Goal: Information Seeking & Learning: Learn about a topic

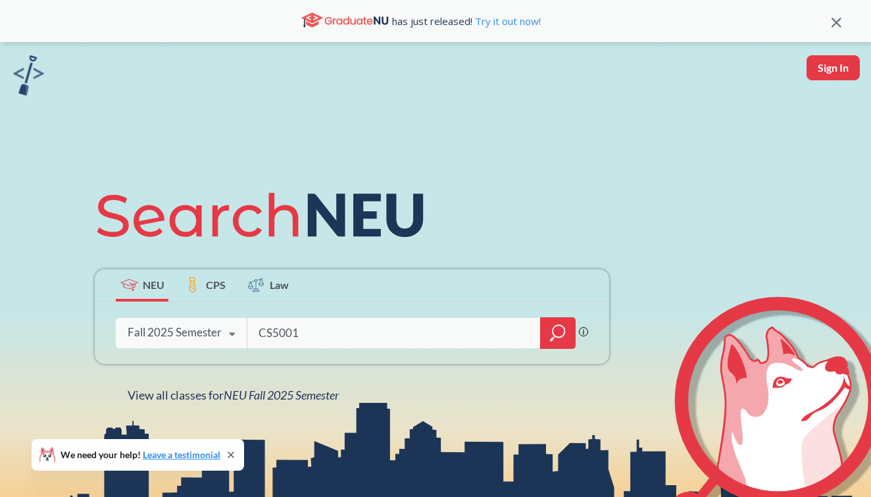
type input "CS5001"
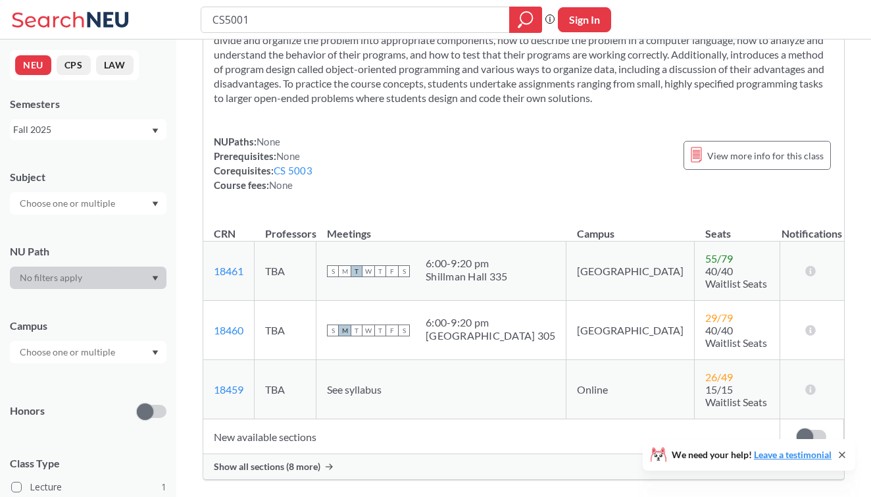
scroll to position [91, 0]
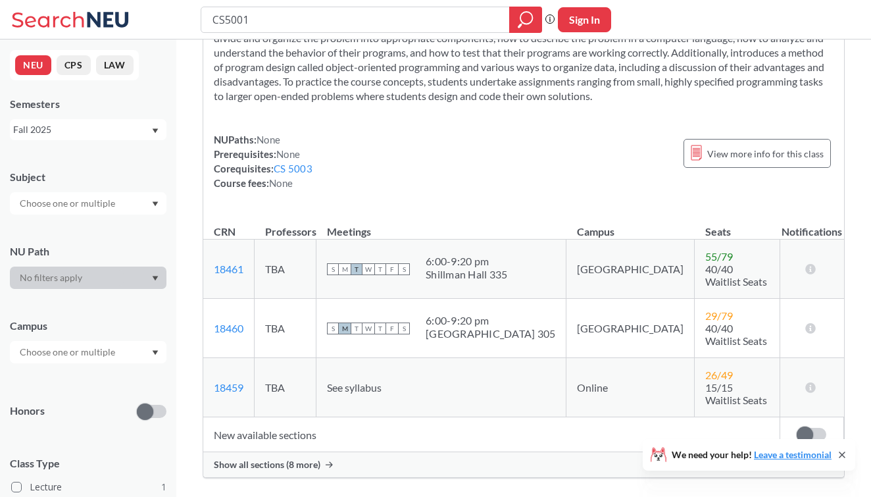
click at [281, 458] on span "Show all sections (8 more)" at bounding box center [267, 464] width 107 height 12
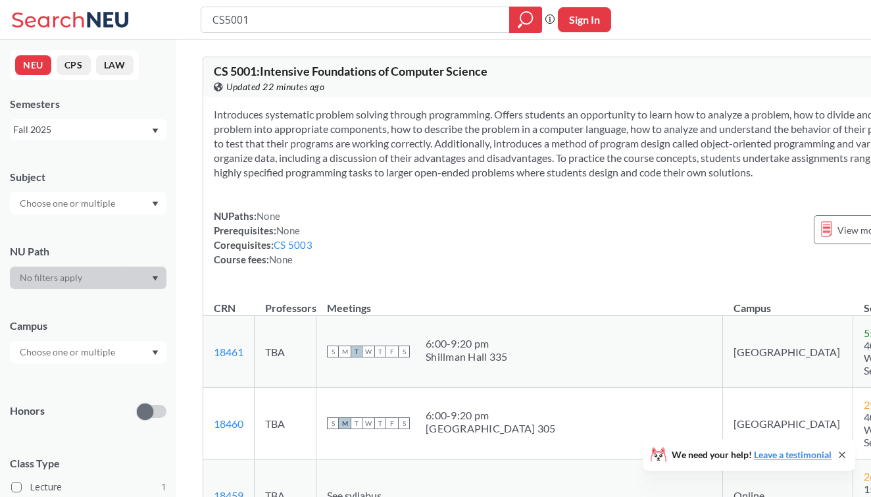
scroll to position [0, 0]
click at [291, 17] on input "CS5001" at bounding box center [355, 20] width 289 height 22
type input "CS5002"
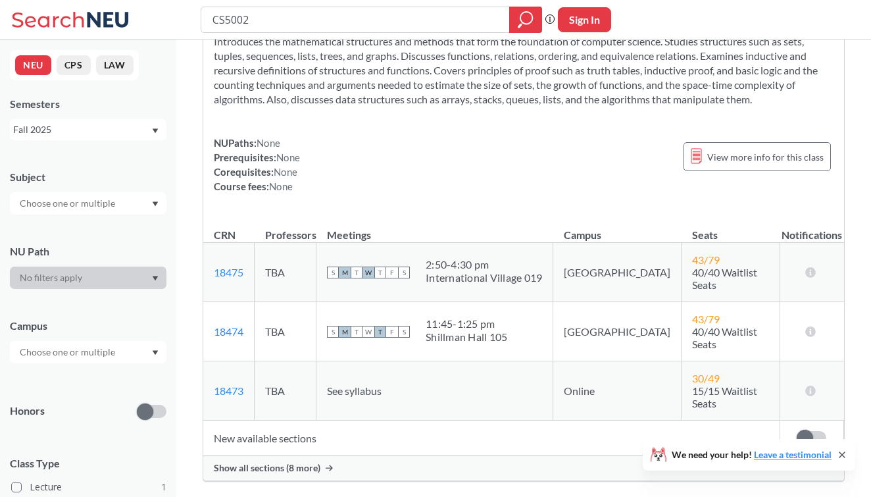
scroll to position [70, 0]
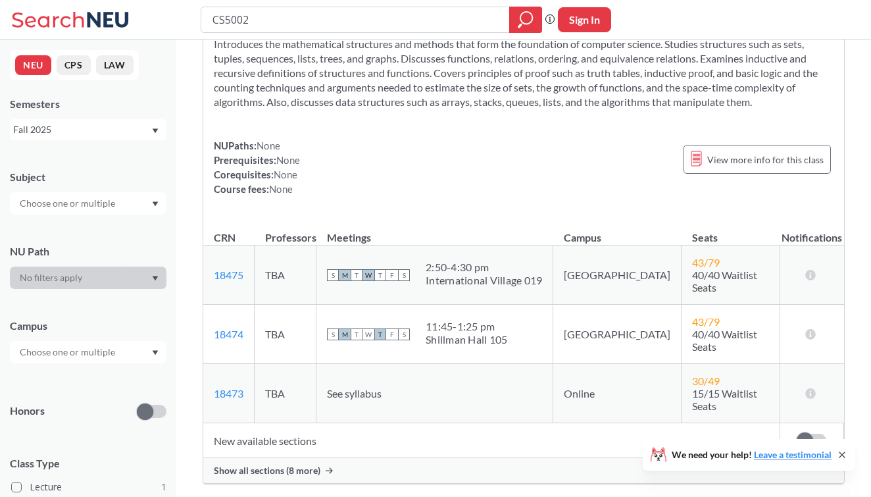
click at [292, 464] on span "Show all sections (8 more)" at bounding box center [267, 470] width 107 height 12
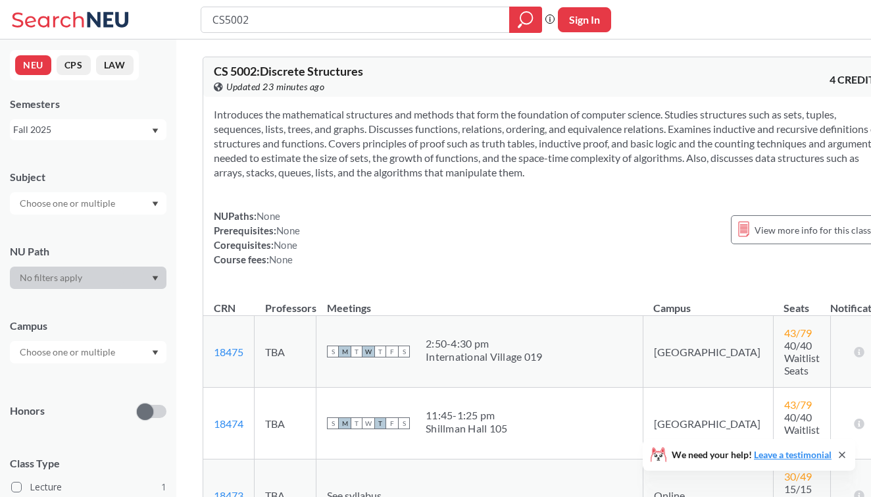
scroll to position [0, 0]
click at [291, 23] on input "CS5002" at bounding box center [355, 20] width 289 height 22
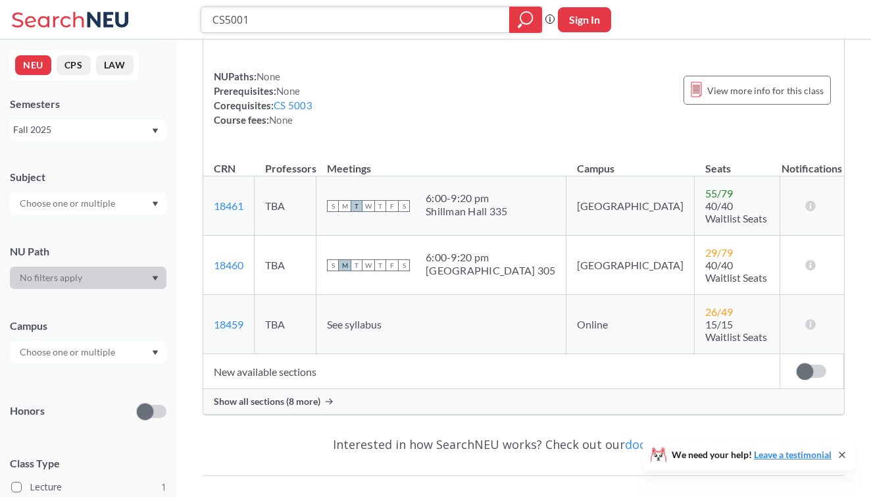
scroll to position [155, 0]
click at [297, 394] on span "Show all sections (8 more)" at bounding box center [267, 400] width 107 height 12
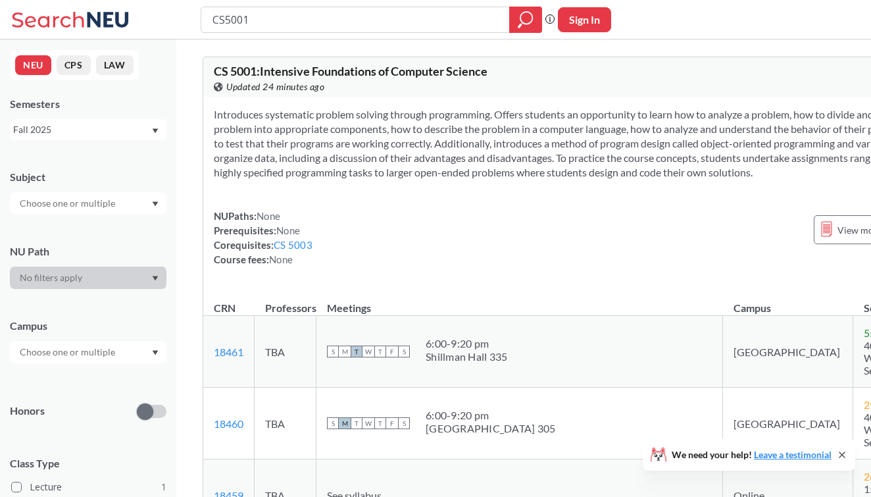
scroll to position [0, 0]
click at [299, 18] on input "CS5001" at bounding box center [355, 20] width 289 height 22
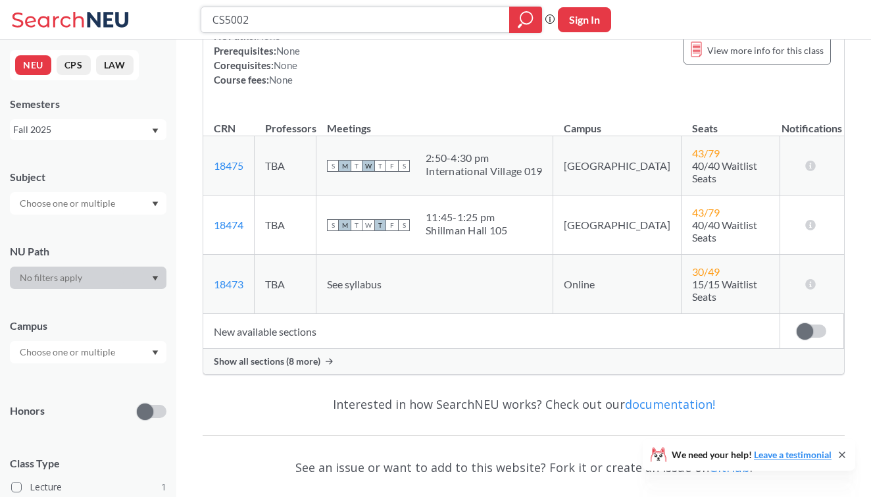
scroll to position [181, 0]
click at [310, 354] on span "Show all sections (8 more)" at bounding box center [267, 360] width 107 height 12
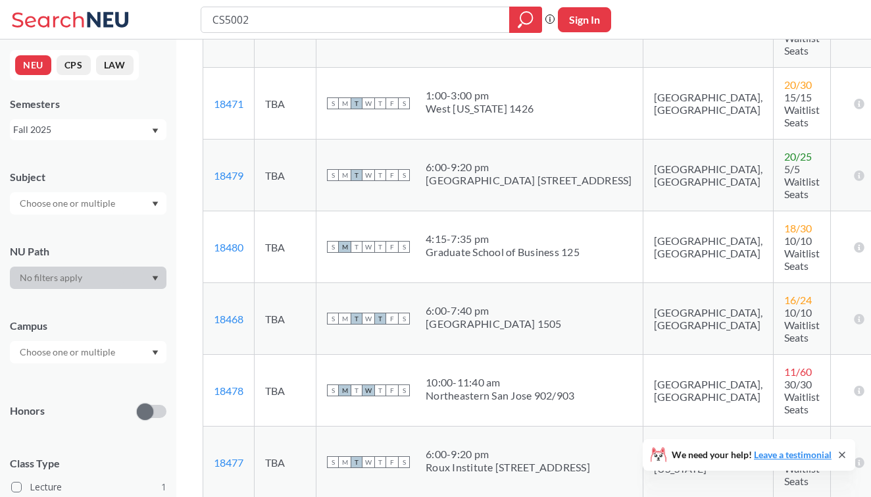
scroll to position [468, 0]
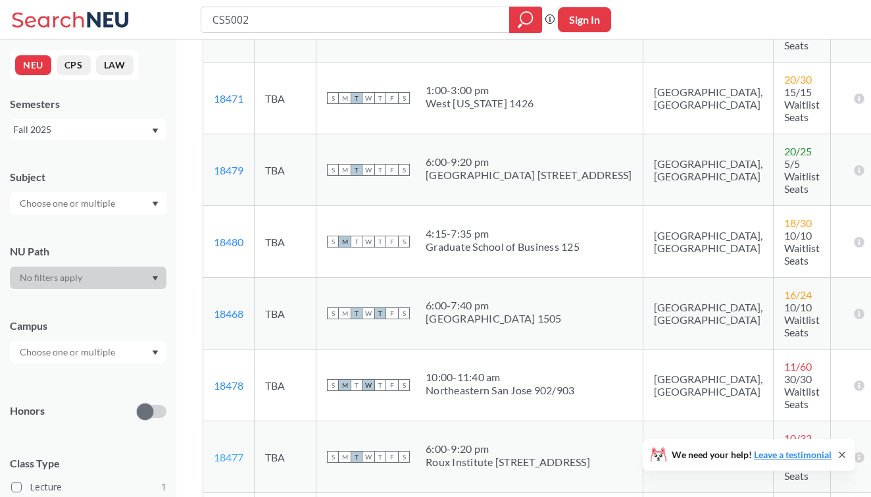
click at [226, 451] on link "18477" at bounding box center [229, 457] width 30 height 12
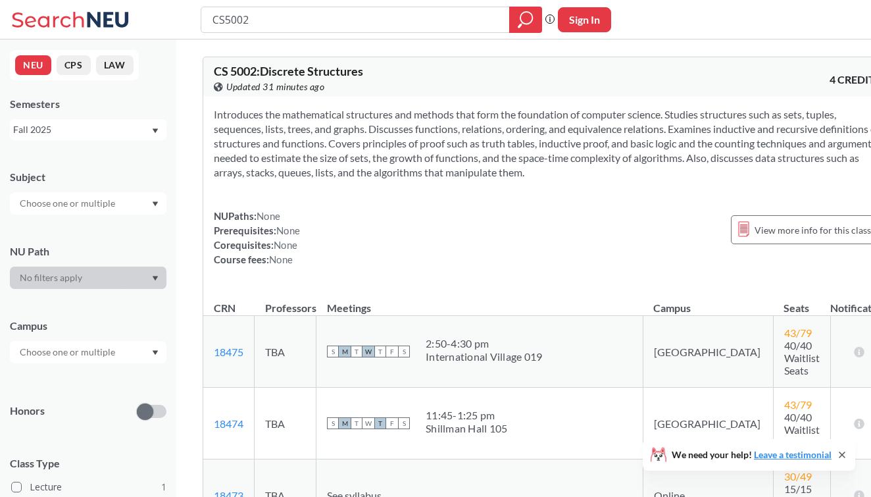
scroll to position [0, 0]
click at [291, 23] on input "CS5002" at bounding box center [355, 20] width 289 height 22
type input "CS5001"
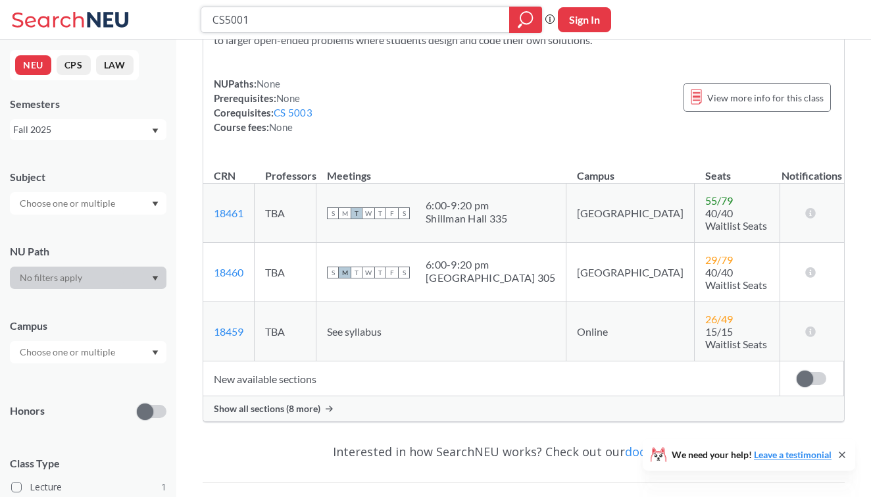
scroll to position [146, 0]
click at [284, 403] on span "Show all sections (8 more)" at bounding box center [267, 409] width 107 height 12
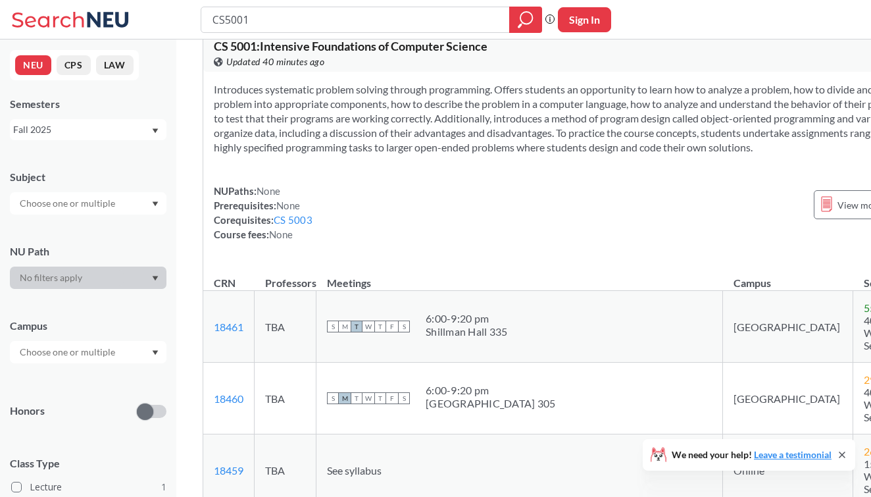
scroll to position [7, 0]
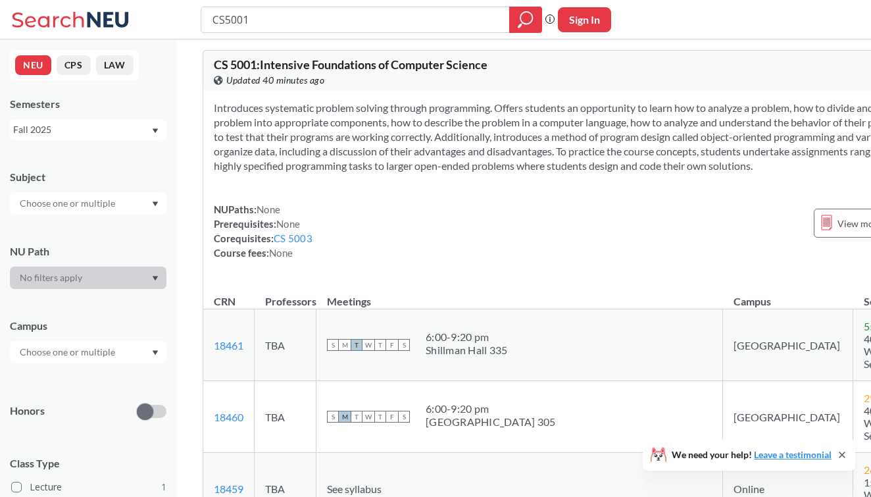
click at [144, 209] on div at bounding box center [88, 203] width 157 height 22
click at [137, 164] on div "Subject" at bounding box center [88, 186] width 157 height 58
click at [149, 357] on div at bounding box center [88, 352] width 157 height 22
click at [339, 225] on div "NUPaths: None Prerequisites: None Corequisites: CS 5003 Course fees: None View …" at bounding box center [589, 231] width 750 height 58
click at [76, 70] on button "CPS" at bounding box center [74, 65] width 34 height 20
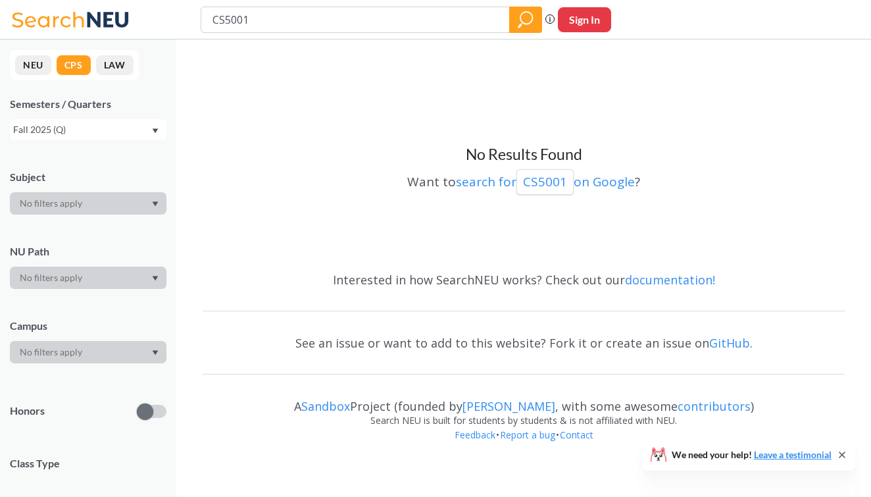
click at [31, 66] on button "NEU" at bounding box center [33, 65] width 36 height 20
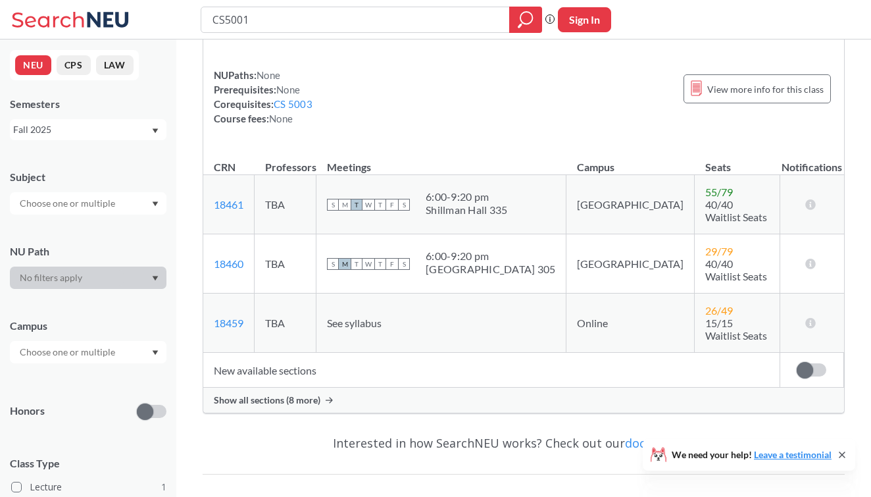
scroll to position [160, 0]
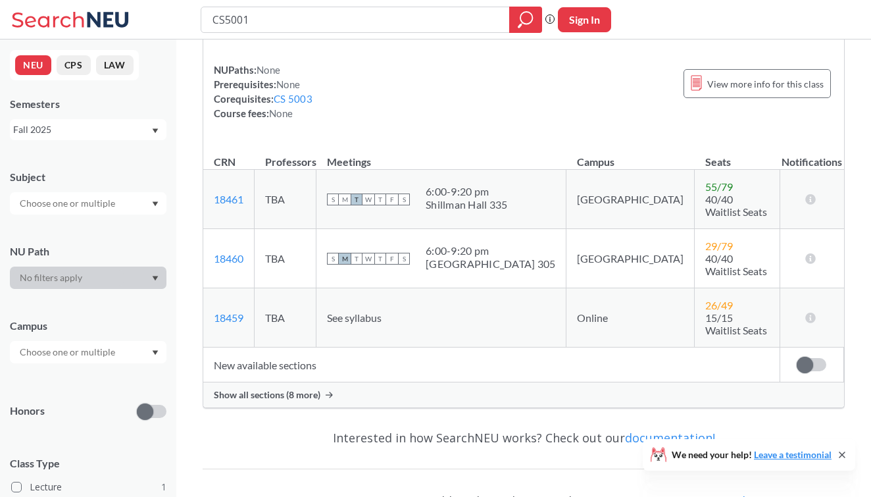
click at [267, 389] on span "Show all sections (8 more)" at bounding box center [267, 395] width 107 height 12
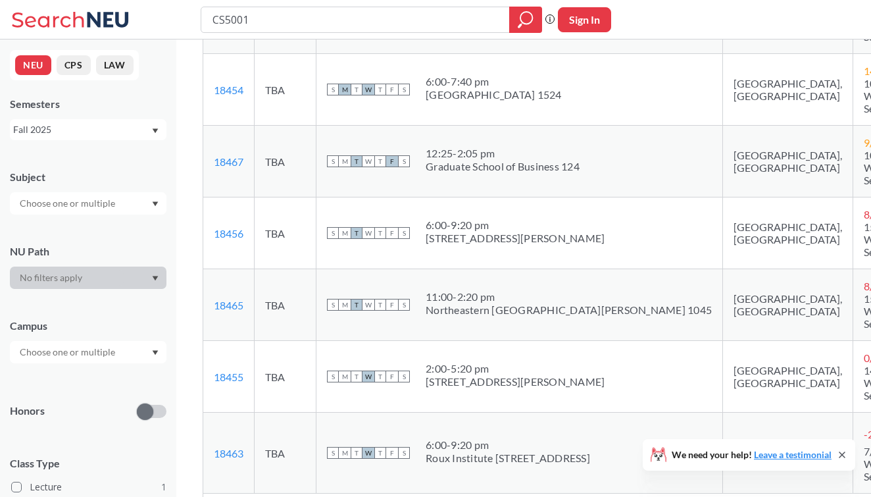
scroll to position [622, 0]
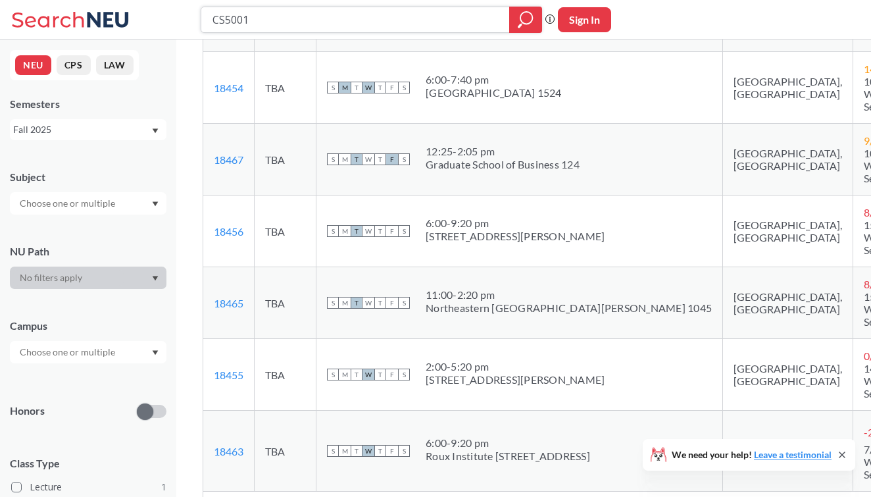
click at [333, 17] on input "CS5001" at bounding box center [355, 20] width 289 height 22
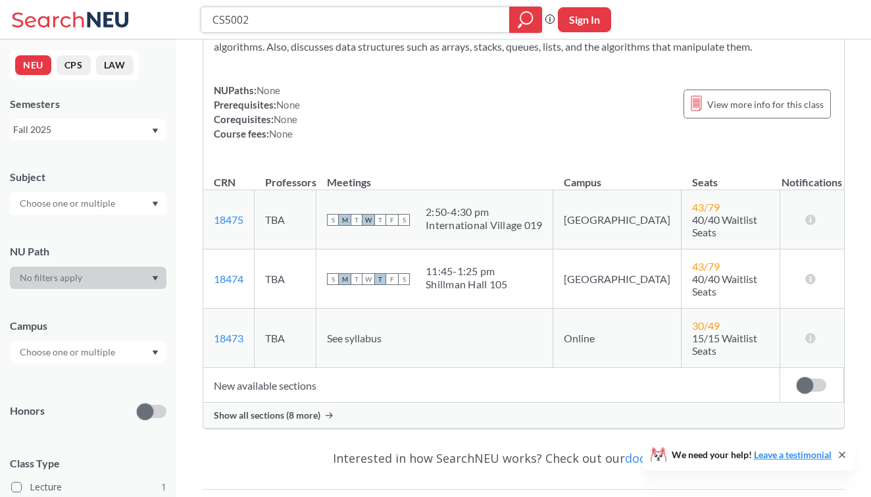
scroll to position [161, 0]
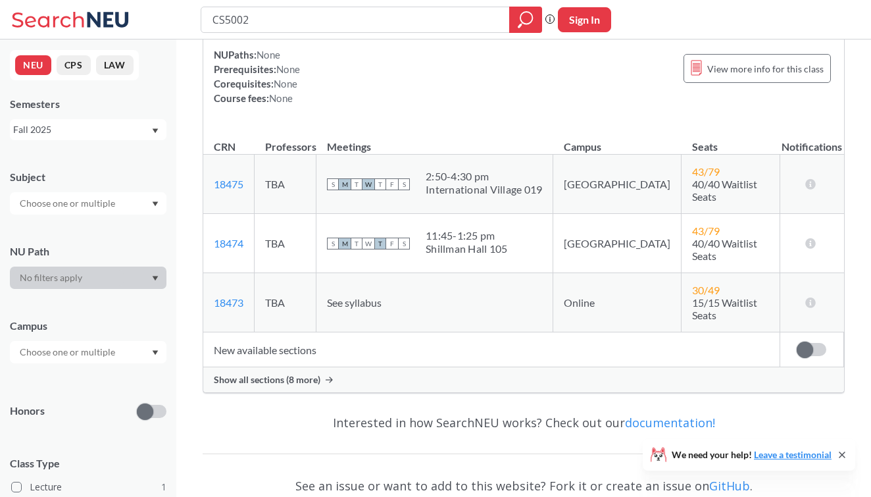
click at [299, 374] on span "Show all sections (8 more)" at bounding box center [267, 380] width 107 height 12
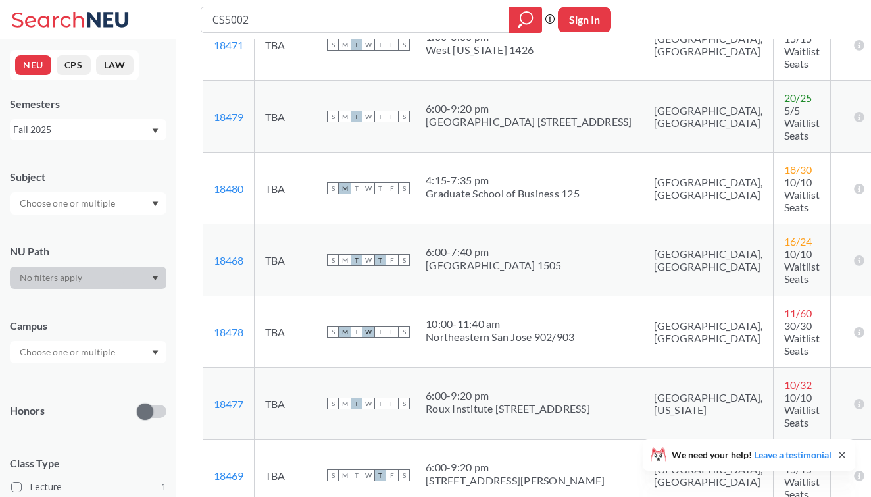
scroll to position [525, 0]
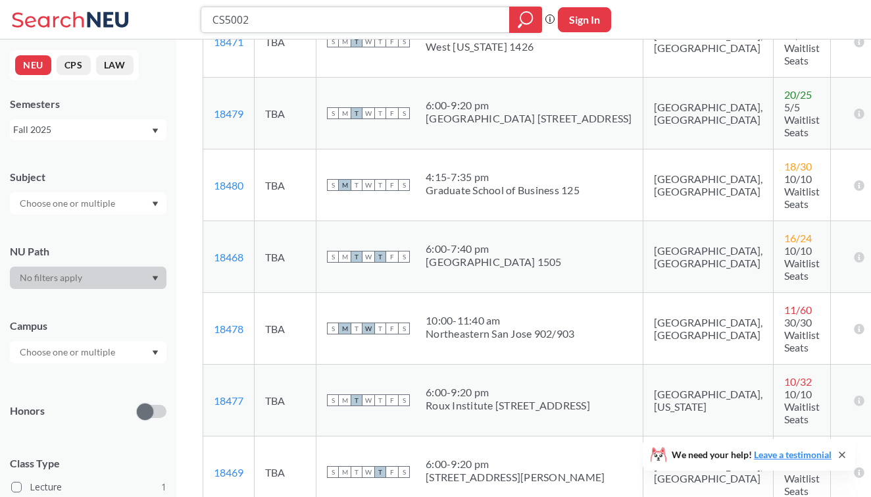
click at [318, 18] on input "CS5002" at bounding box center [355, 20] width 289 height 22
type input "CS5001"
click at [583, 20] on button "Sign In" at bounding box center [584, 19] width 53 height 25
select select "US"
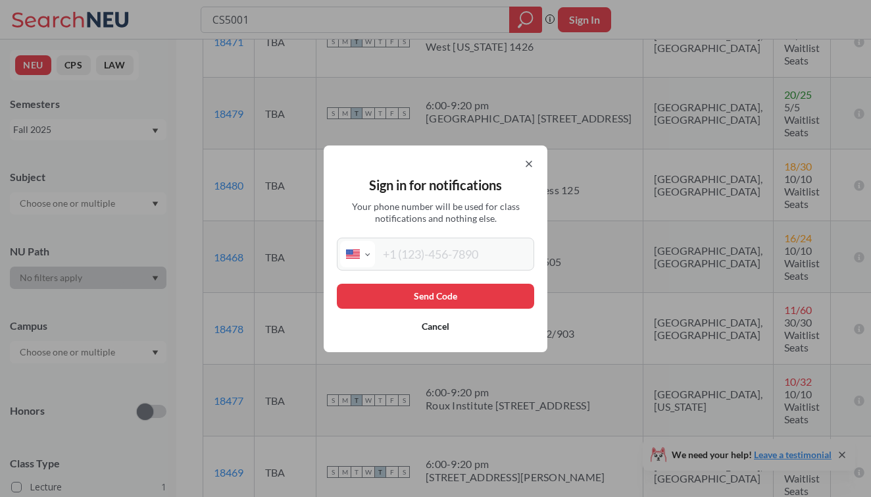
click at [532, 165] on icon at bounding box center [529, 163] width 11 height 11
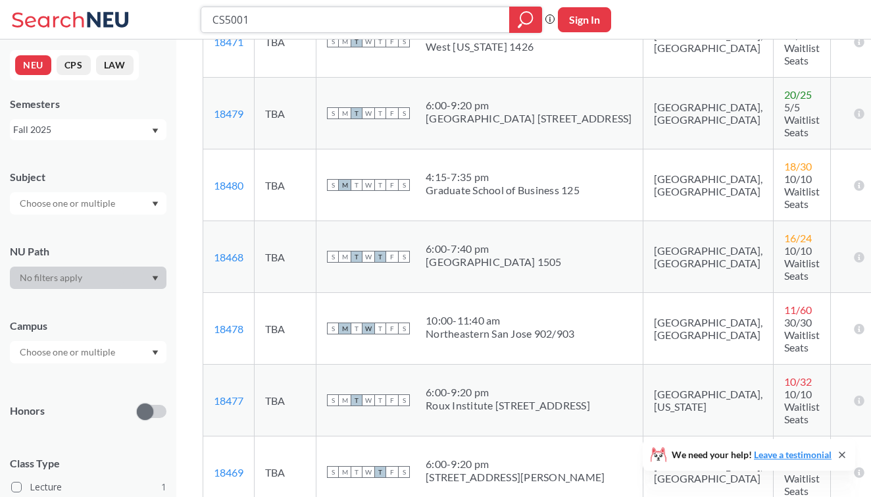
click at [522, 22] on icon "magnifying glass" at bounding box center [526, 18] width 12 height 12
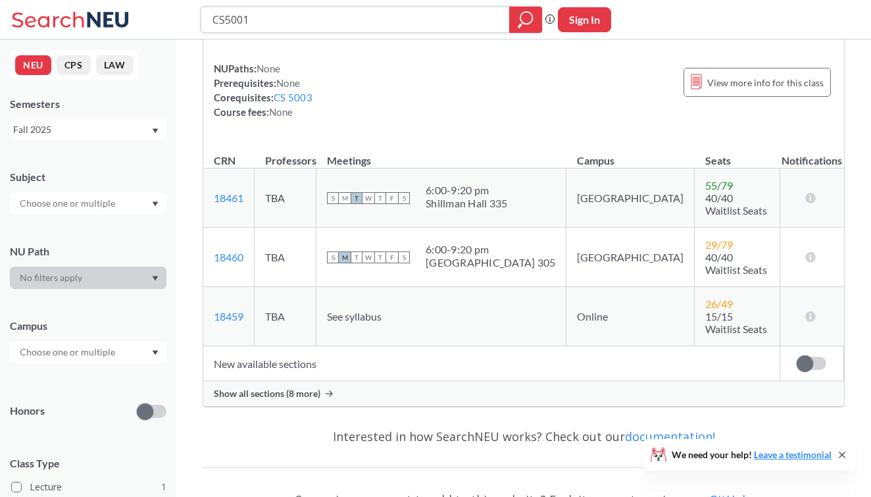
scroll to position [163, 0]
click at [268, 386] on span "Show all sections (8 more)" at bounding box center [267, 392] width 107 height 12
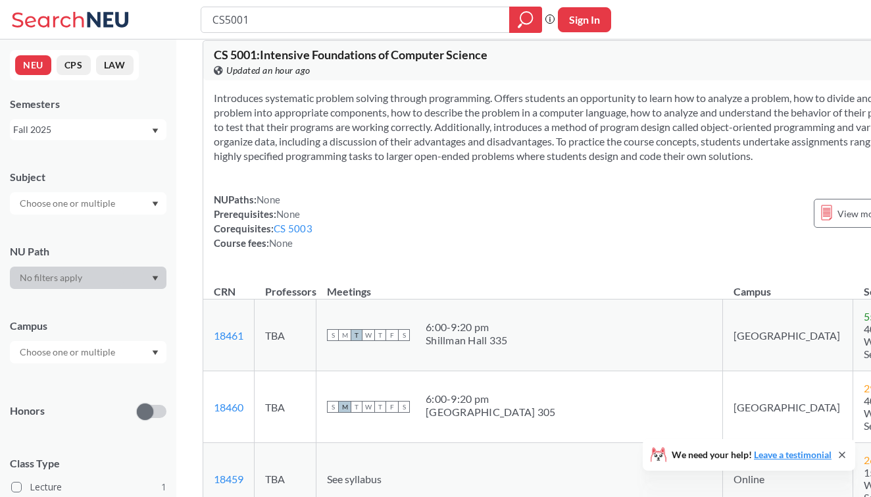
scroll to position [11, 0]
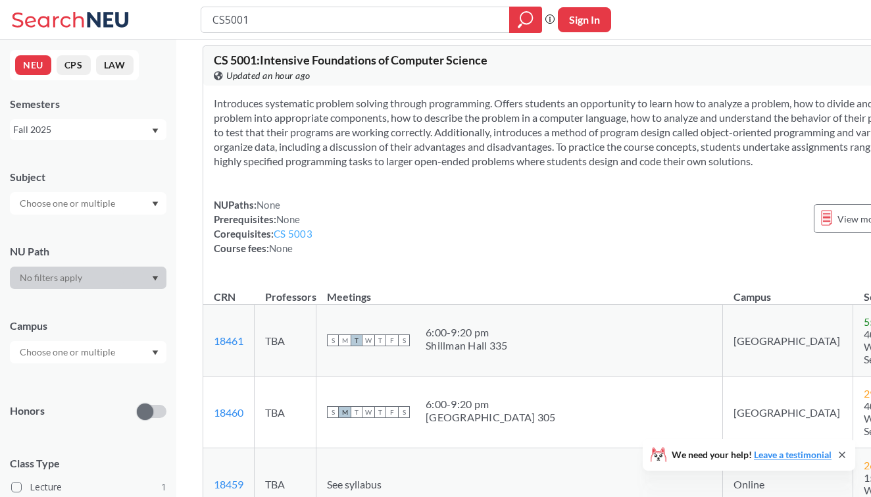
click at [295, 239] on link "CS 5003" at bounding box center [293, 234] width 39 height 12
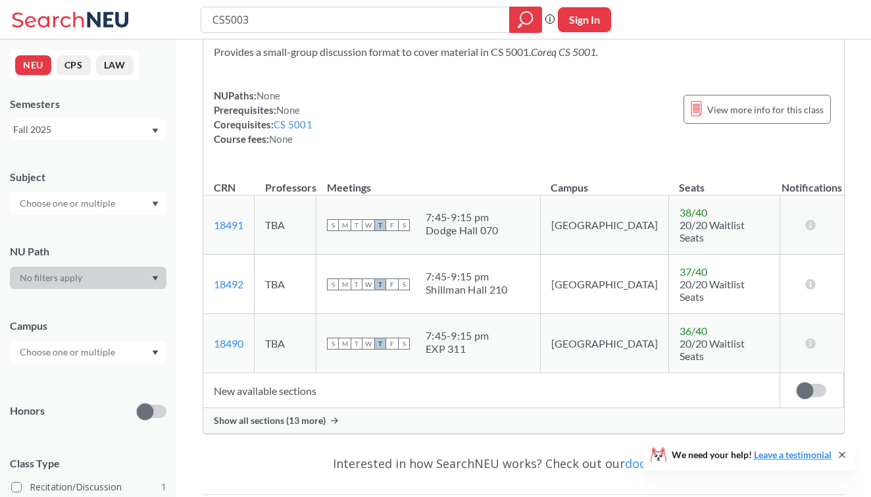
scroll to position [72, 0]
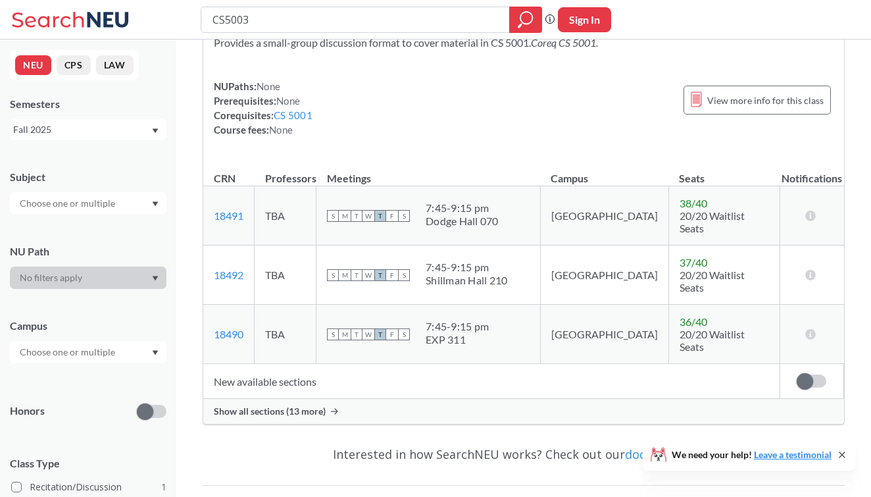
click at [271, 399] on div "Show all sections (13 more)" at bounding box center [523, 411] width 641 height 25
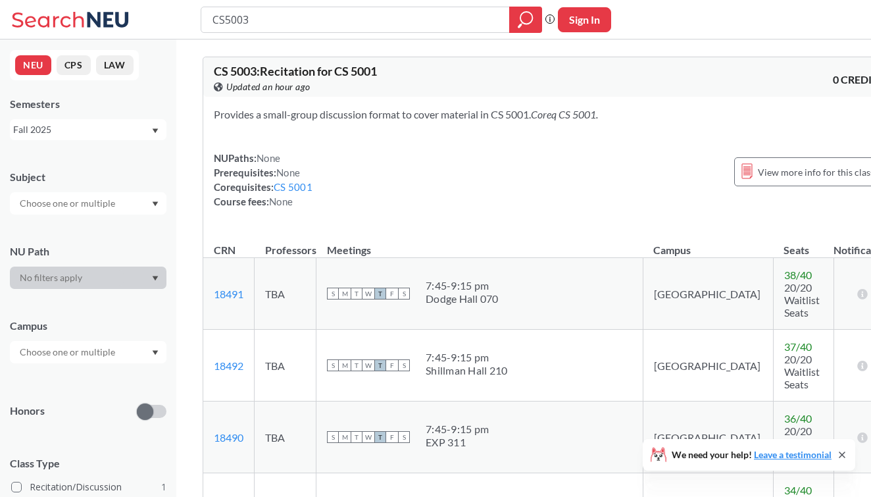
scroll to position [0, 0]
click at [291, 185] on link "CS 5001" at bounding box center [293, 187] width 39 height 12
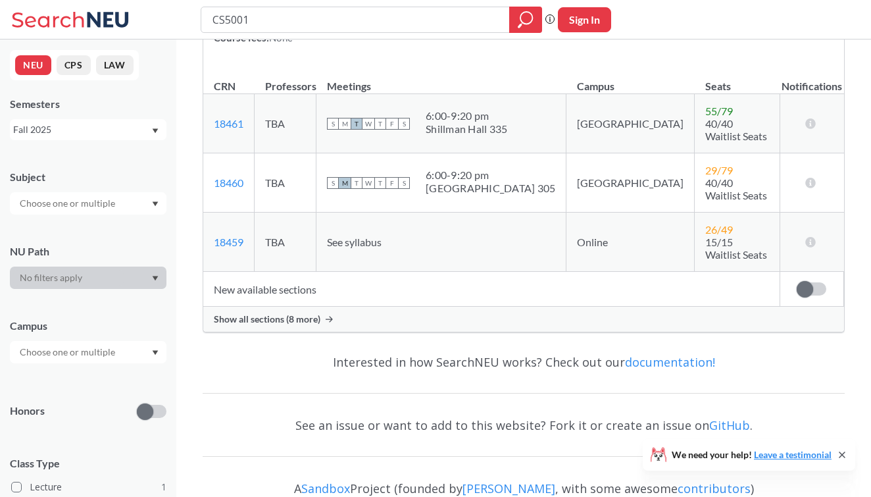
scroll to position [249, 0]
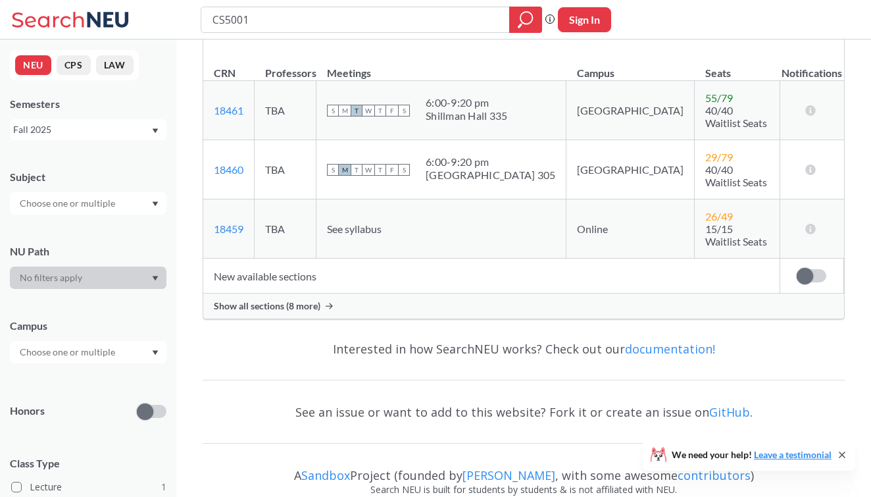
click at [306, 300] on span "Show all sections (8 more)" at bounding box center [267, 306] width 107 height 12
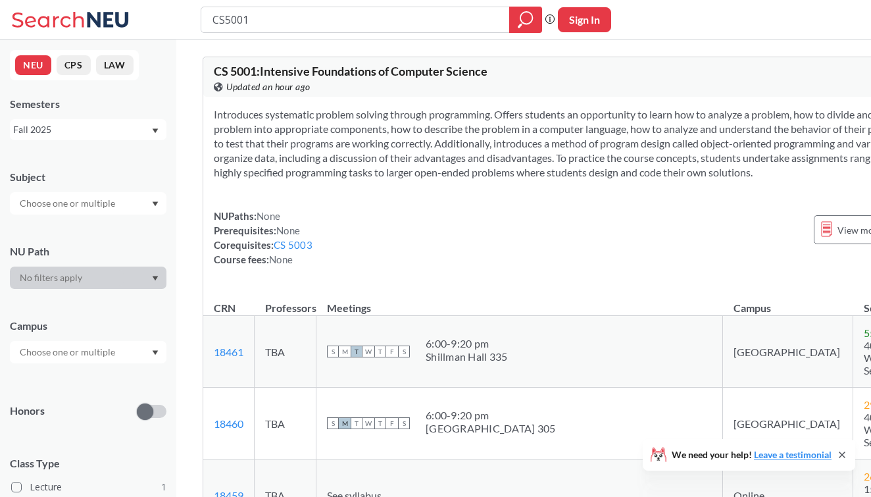
scroll to position [0, 0]
click at [301, 251] on link "CS 5003" at bounding box center [293, 245] width 39 height 12
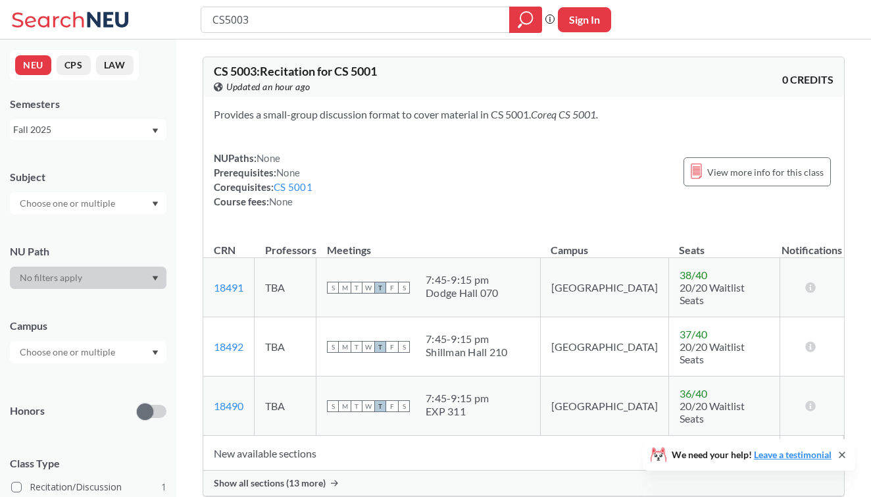
click at [301, 477] on span "Show all sections (13 more)" at bounding box center [270, 483] width 112 height 12
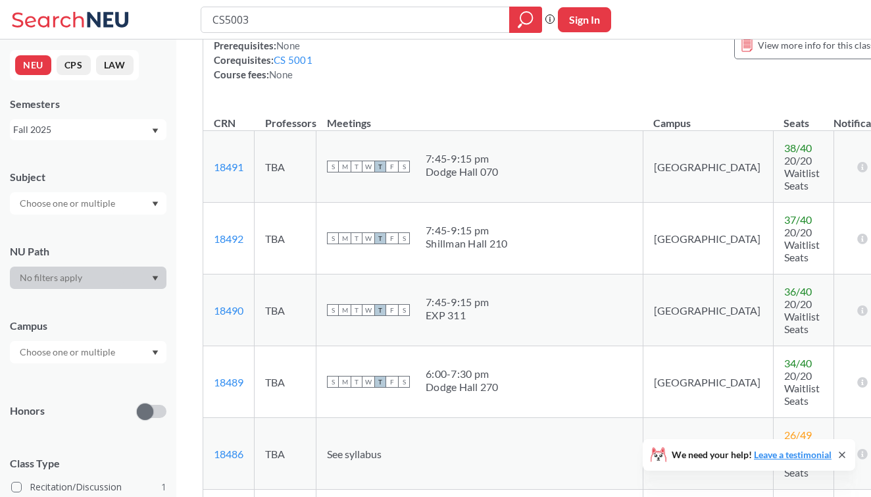
scroll to position [47, 0]
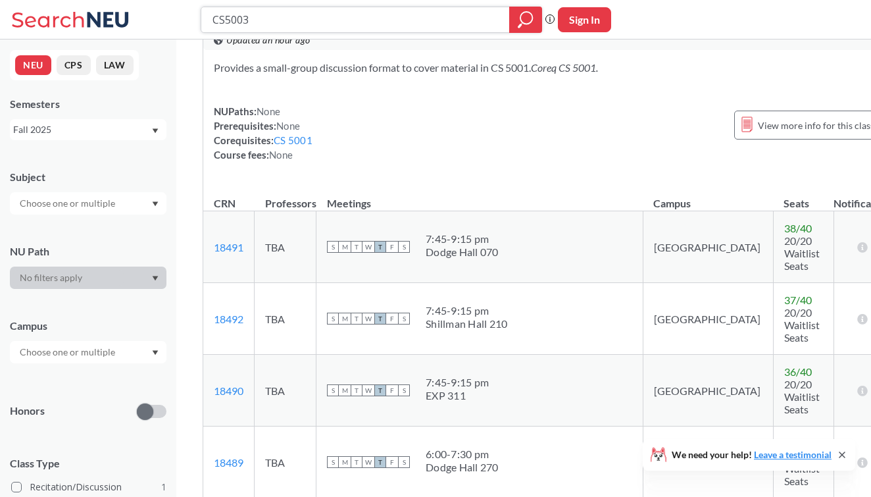
click at [322, 18] on input "CS5003" at bounding box center [355, 20] width 289 height 22
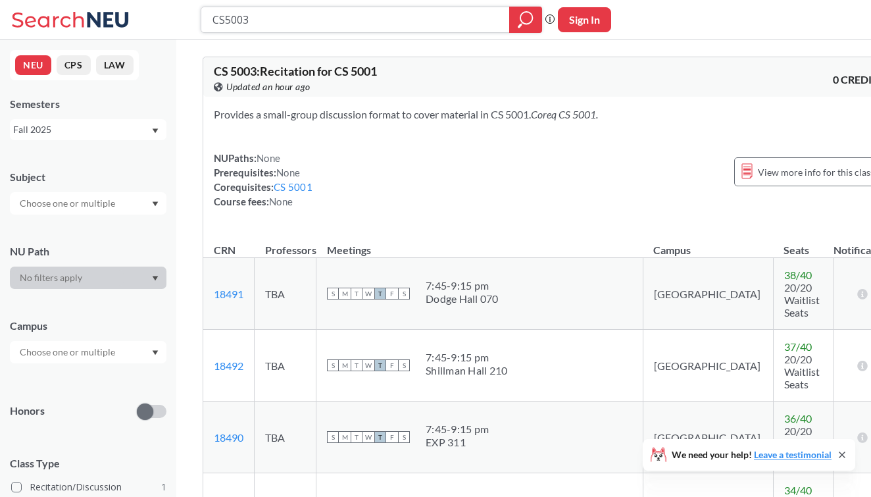
scroll to position [0, 0]
click at [303, 189] on link "CS 5001" at bounding box center [293, 187] width 39 height 12
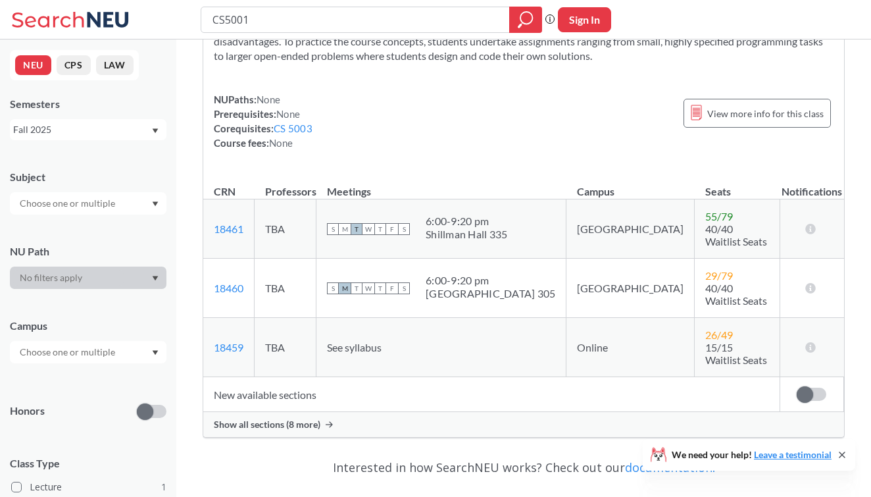
scroll to position [252, 0]
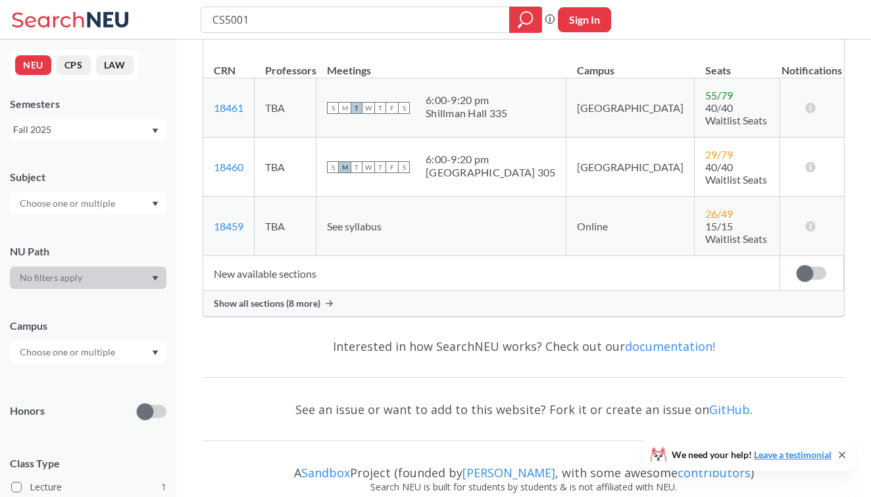
click at [295, 297] on span "Show all sections (8 more)" at bounding box center [267, 303] width 107 height 12
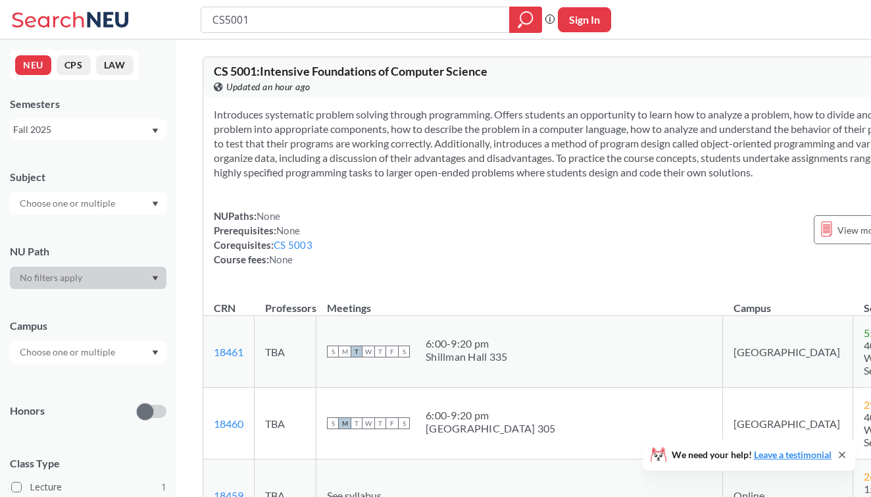
scroll to position [-1, 0]
click at [309, 18] on input "CS5001" at bounding box center [355, 20] width 289 height 22
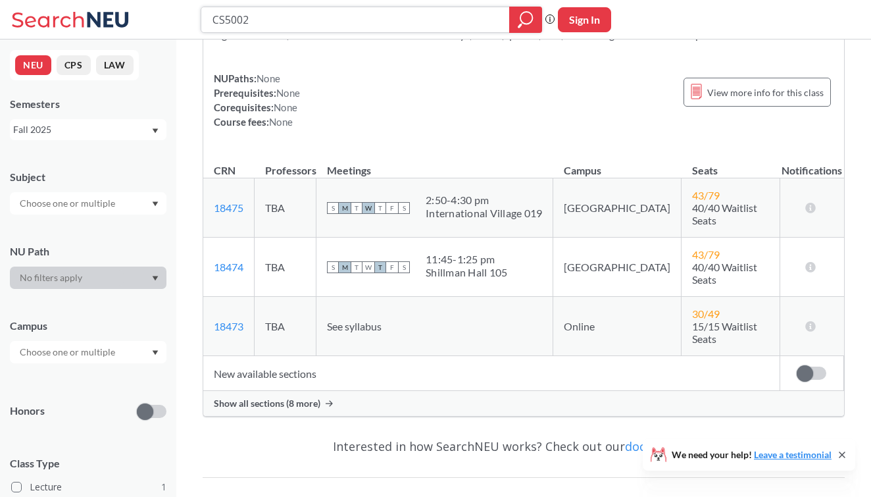
scroll to position [141, 0]
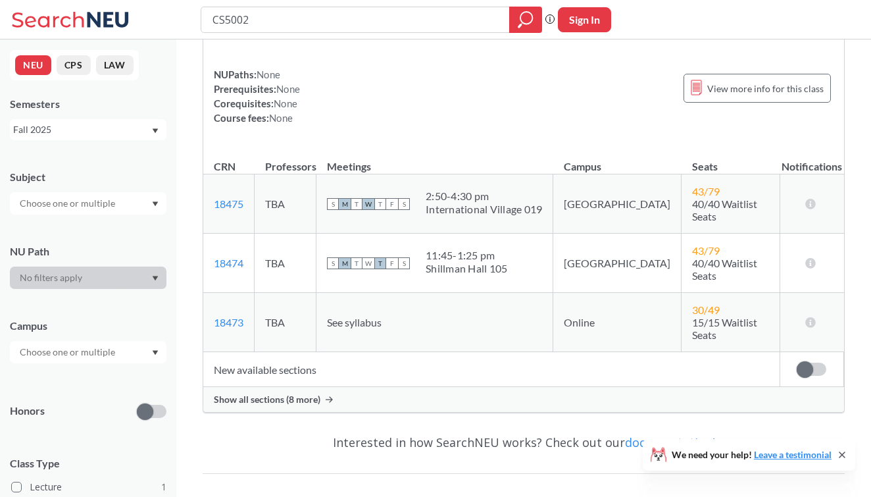
click at [303, 393] on span "Show all sections (8 more)" at bounding box center [267, 399] width 107 height 12
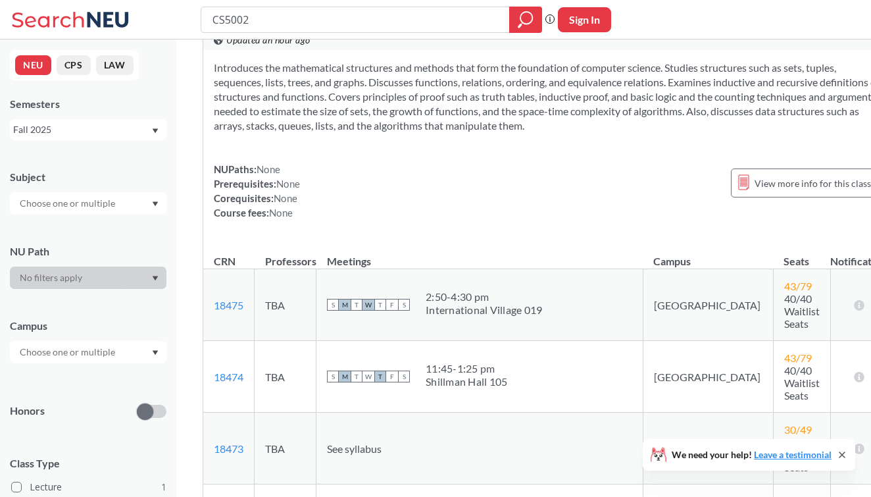
scroll to position [14, 0]
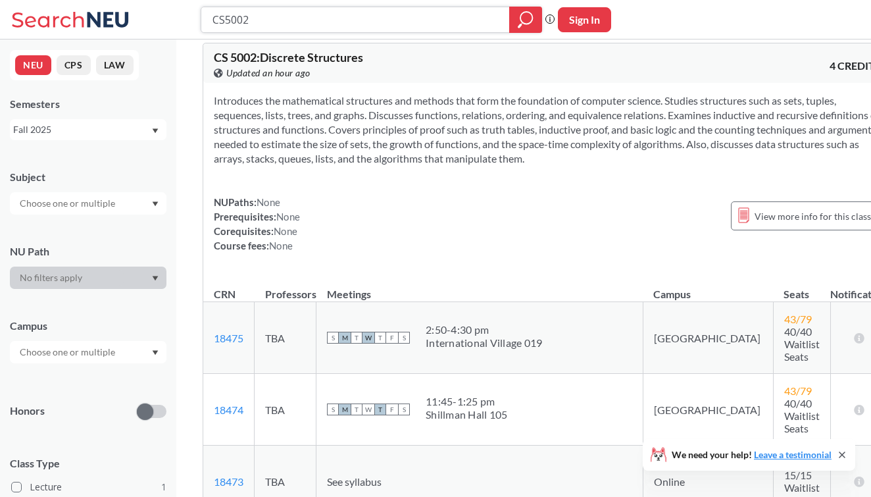
click at [287, 22] on input "CS5002" at bounding box center [355, 20] width 289 height 22
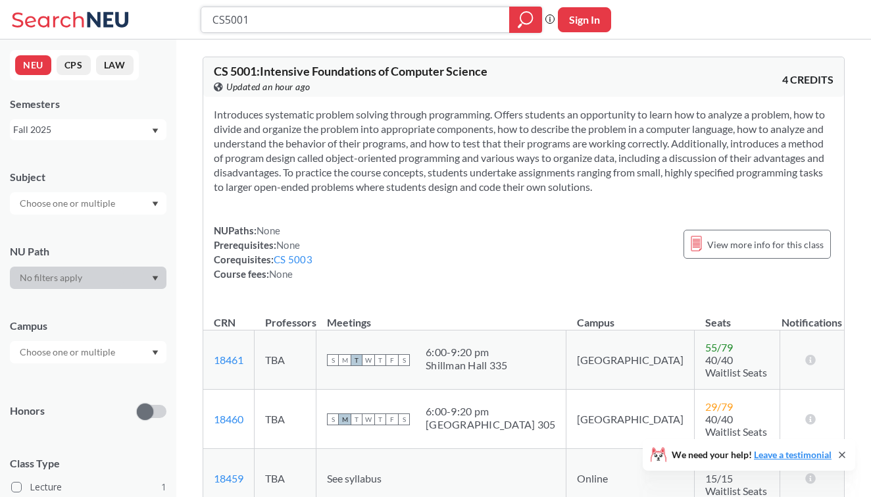
scroll to position [216, 0]
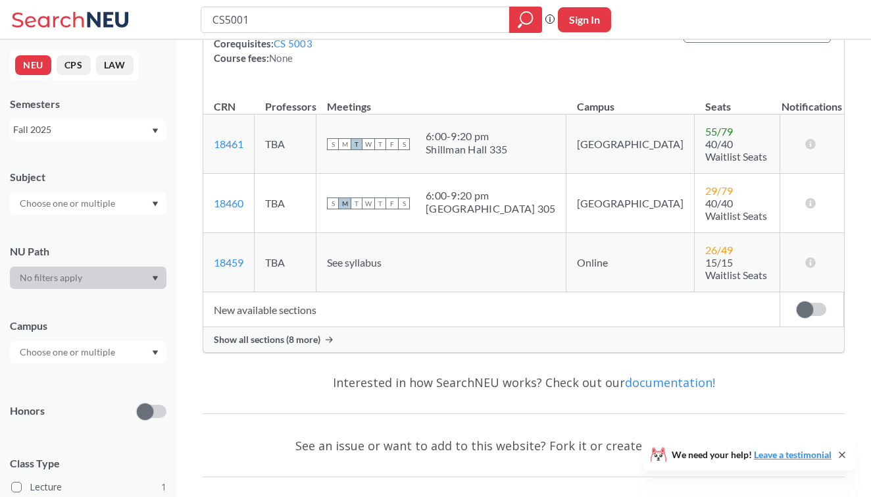
click at [310, 333] on span "Show all sections (8 more)" at bounding box center [267, 339] width 107 height 12
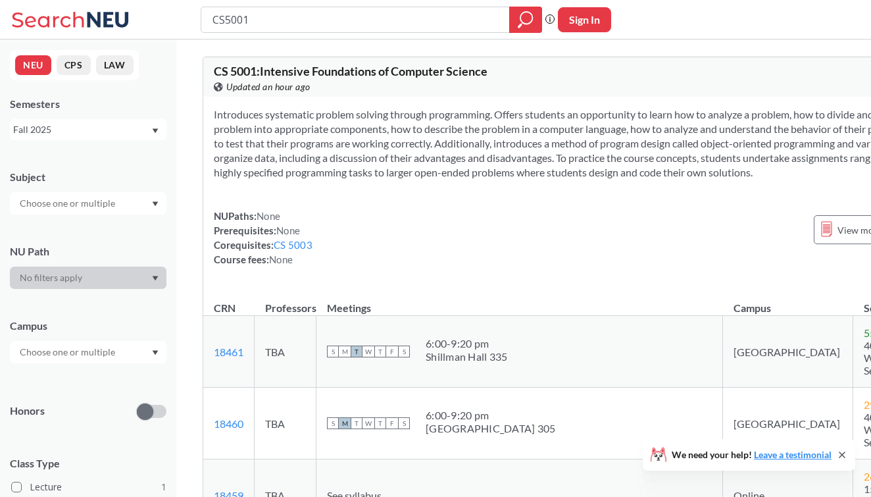
scroll to position [0, 0]
click at [312, 27] on input "CS5001" at bounding box center [355, 20] width 289 height 22
type input "CS5002"
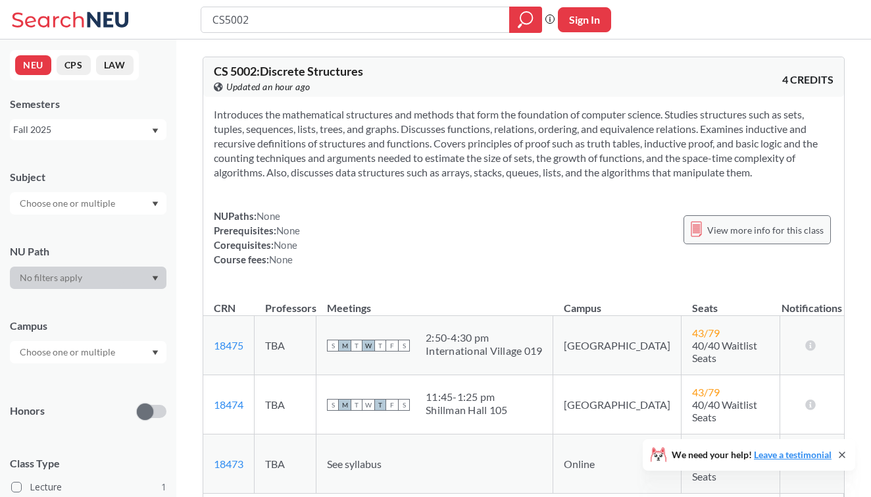
click at [724, 232] on span "View more info for this class" at bounding box center [765, 230] width 116 height 16
type input "CS5001"
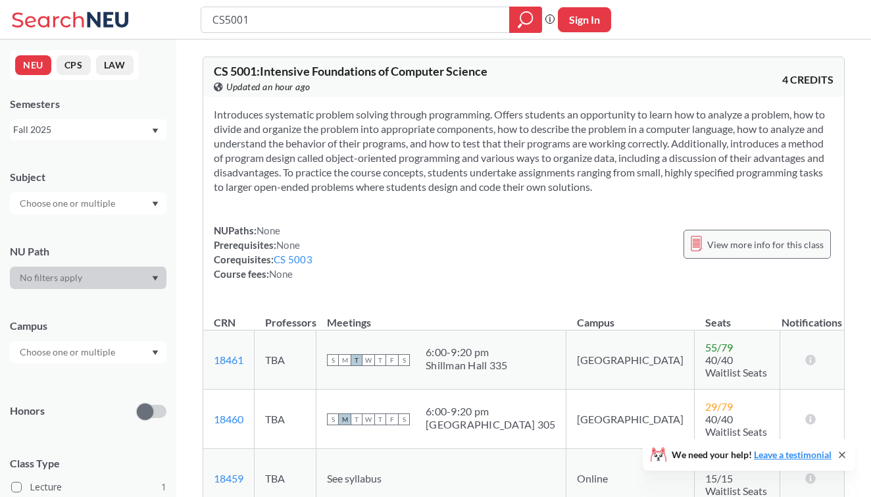
click at [744, 253] on div "View more info for this class" at bounding box center [756, 244] width 147 height 29
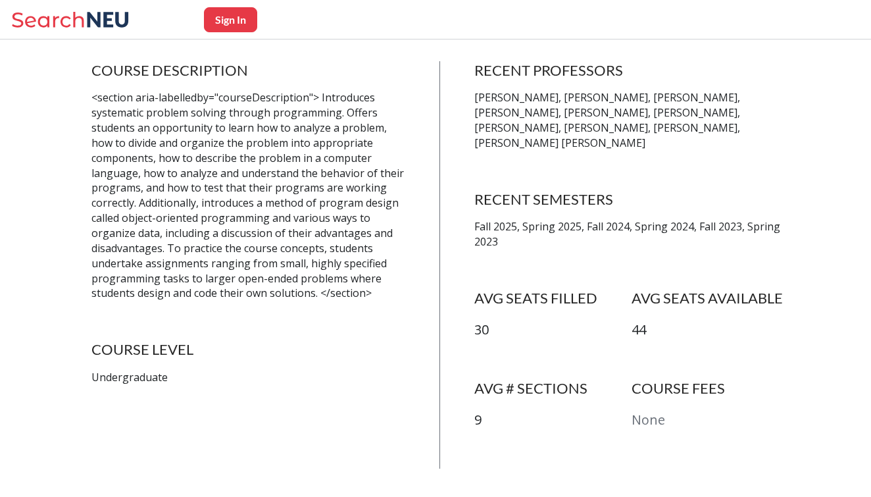
scroll to position [288, 0]
